Goal: Task Accomplishment & Management: Use online tool/utility

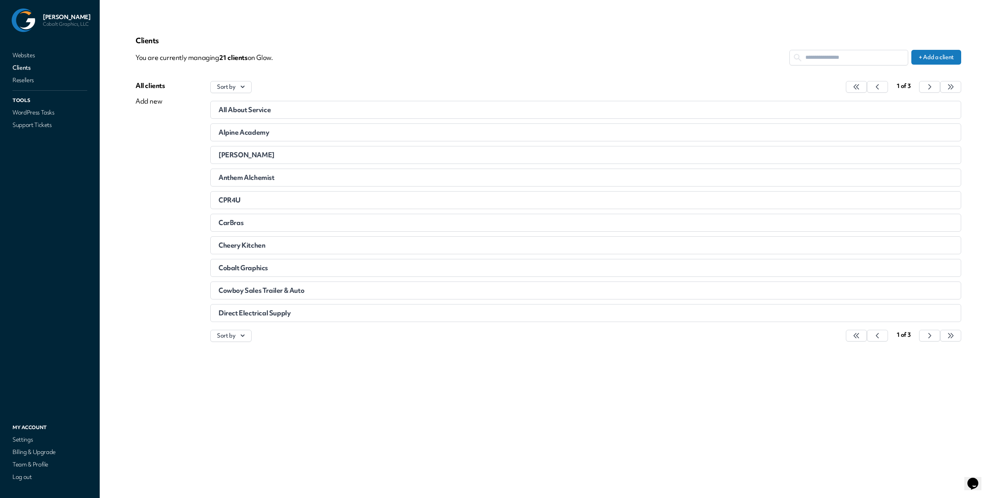
click at [275, 175] on div "Anthem Alchemist" at bounding box center [493, 178] width 551 height 8
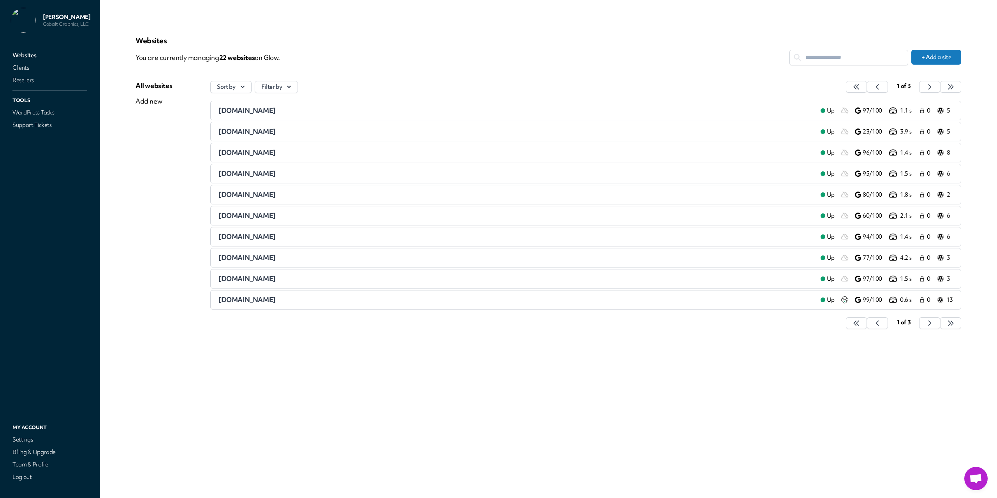
click at [349, 72] on div "Websites You are currently managing 22 website s on Glow. + Add a site All webs…" at bounding box center [547, 186] width 825 height 301
click at [271, 114] on div "aboutservice.io" at bounding box center [516, 110] width 596 height 9
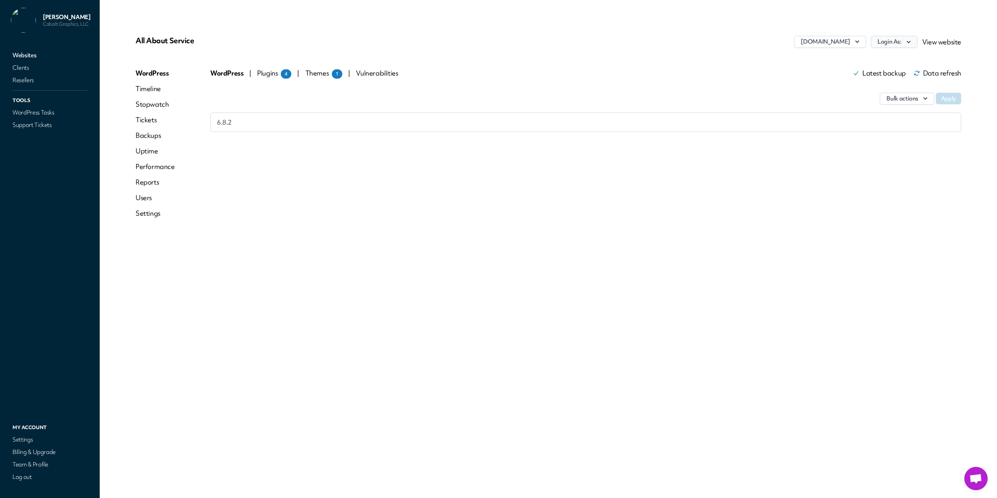
click at [888, 44] on button "Login As:" at bounding box center [893, 42] width 47 height 12
click at [878, 76] on link "Dustin Olsen" at bounding box center [873, 73] width 86 height 14
click at [149, 135] on link "Backups" at bounding box center [154, 135] width 39 height 9
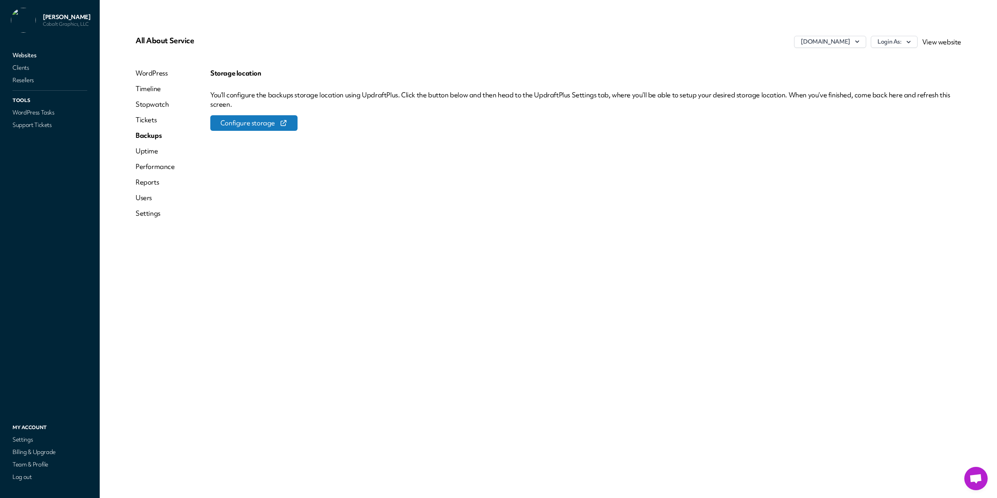
click at [23, 58] on link "Websites" at bounding box center [50, 55] width 78 height 11
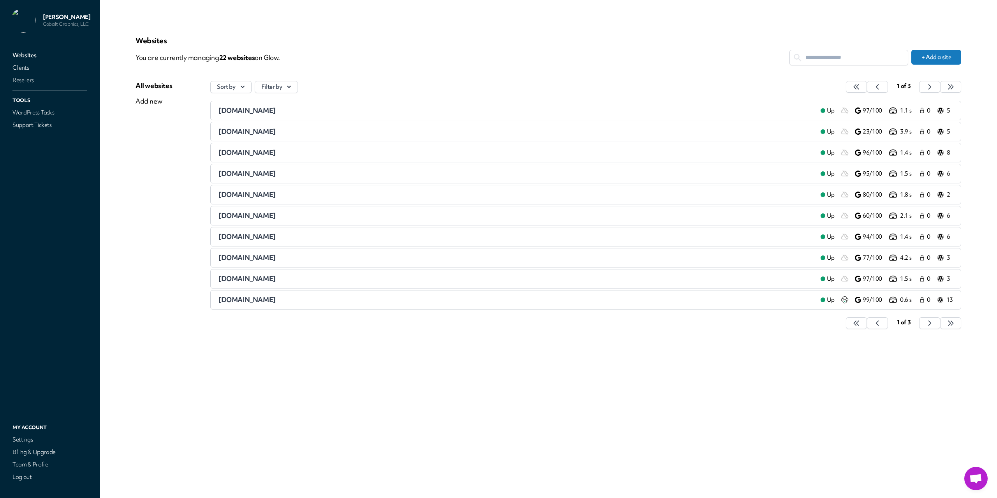
click at [275, 131] on span "alpineacademy.org" at bounding box center [246, 131] width 57 height 9
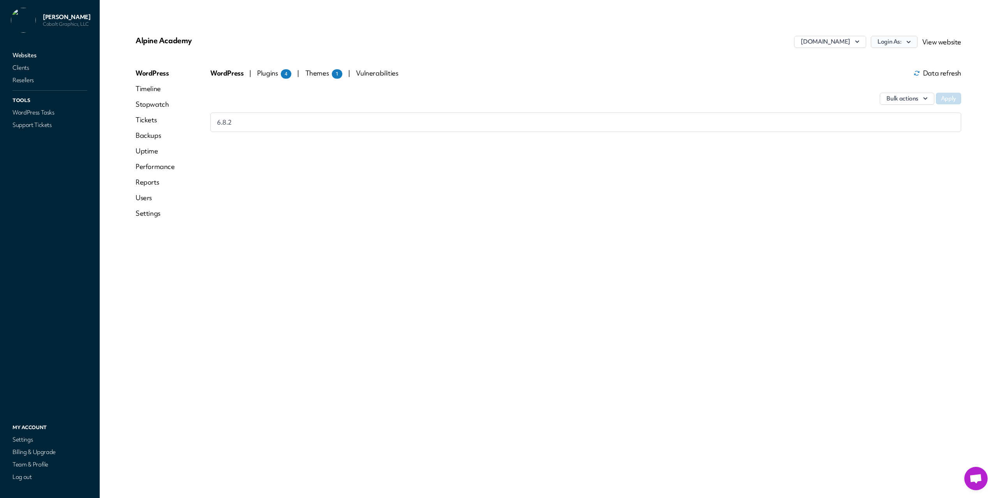
click at [914, 44] on button "Login As:" at bounding box center [893, 42] width 47 height 12
click at [871, 103] on link "support@cobalt.graphics" at bounding box center [873, 107] width 86 height 23
click at [33, 53] on link "Websites" at bounding box center [50, 55] width 78 height 11
